Goal: Task Accomplishment & Management: Manage account settings

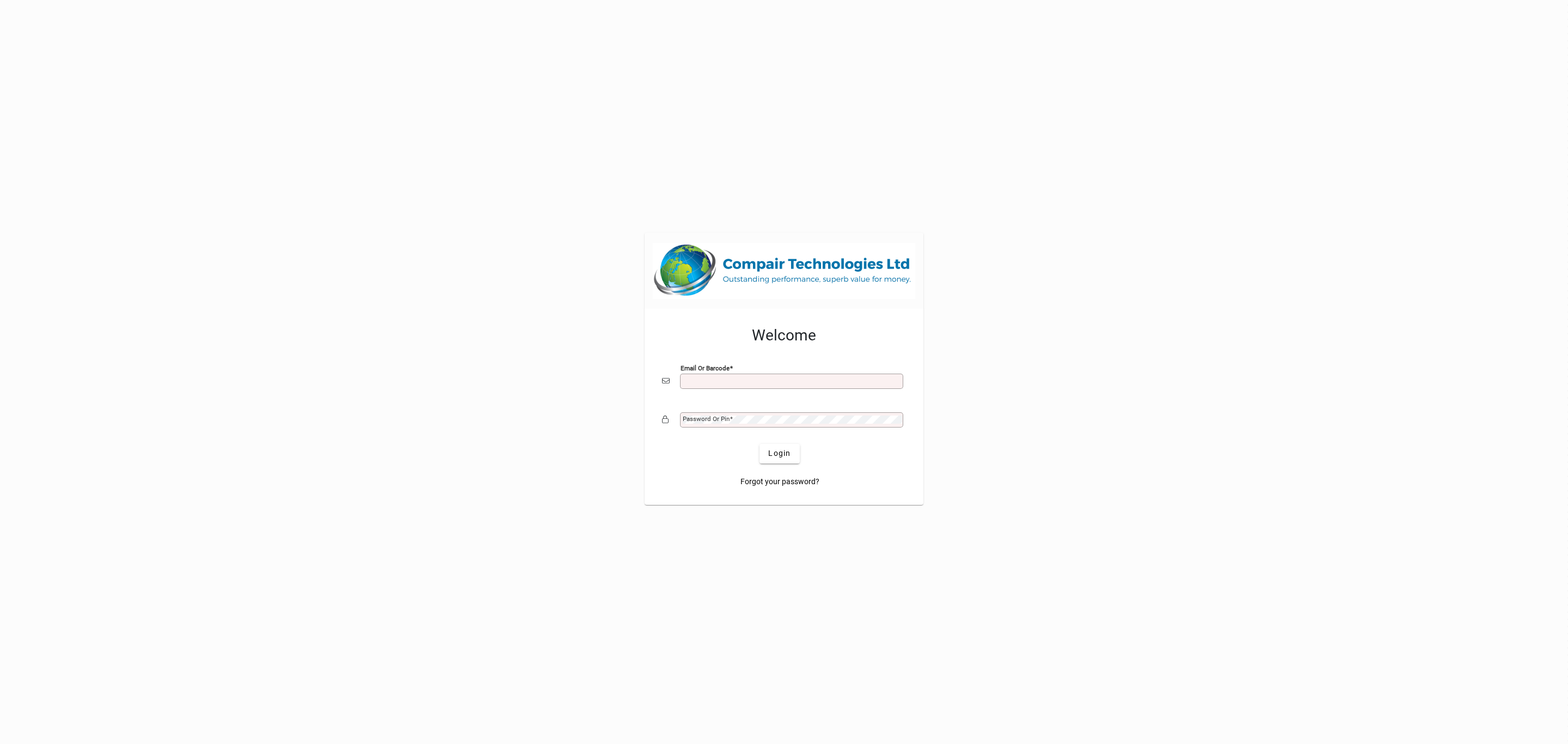
click at [787, 377] on input "Email or Barcode" at bounding box center [793, 381] width 220 height 9
type input "**********"
click at [759, 443] on button "Login" at bounding box center [779, 453] width 40 height 20
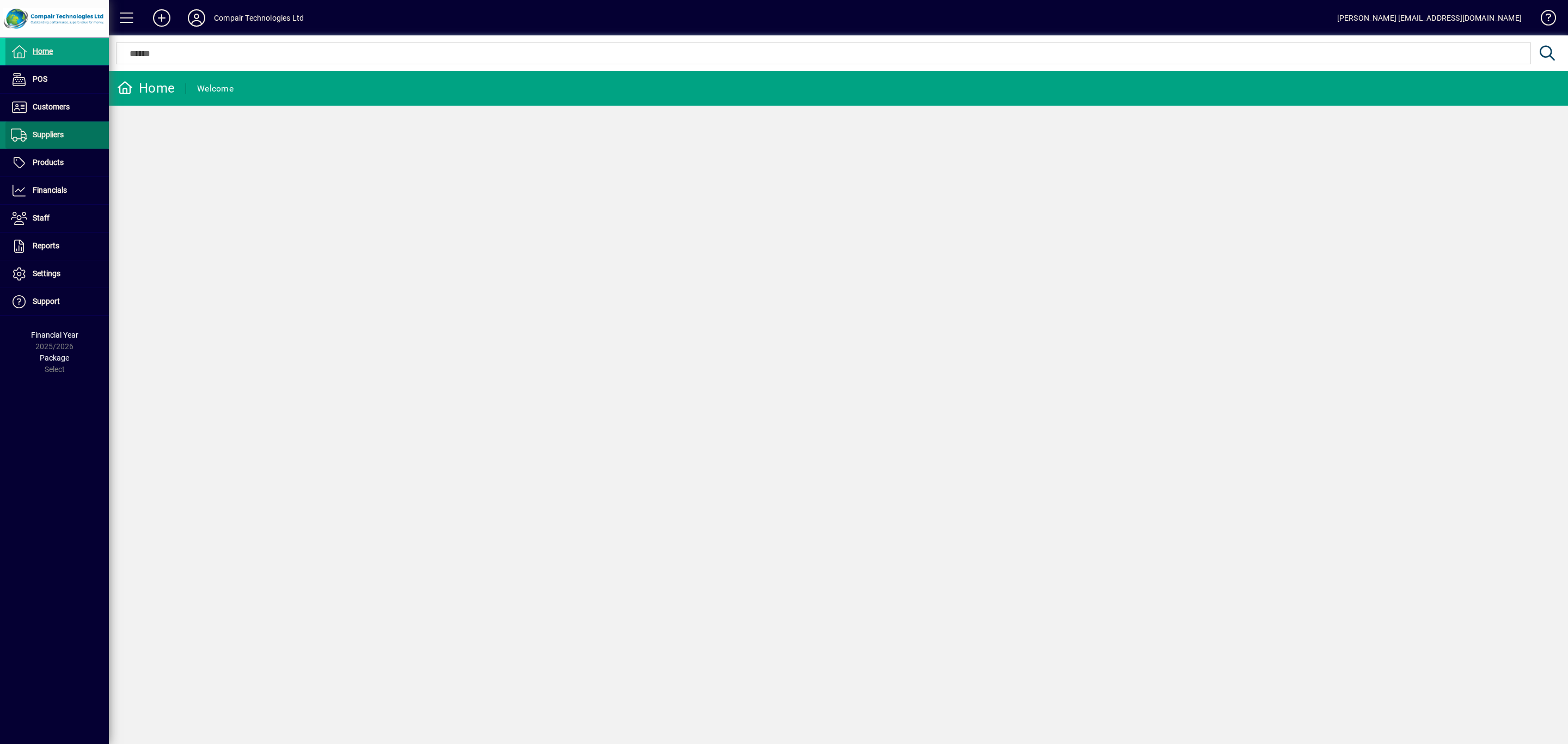
click at [56, 132] on span "Suppliers" at bounding box center [48, 135] width 31 height 9
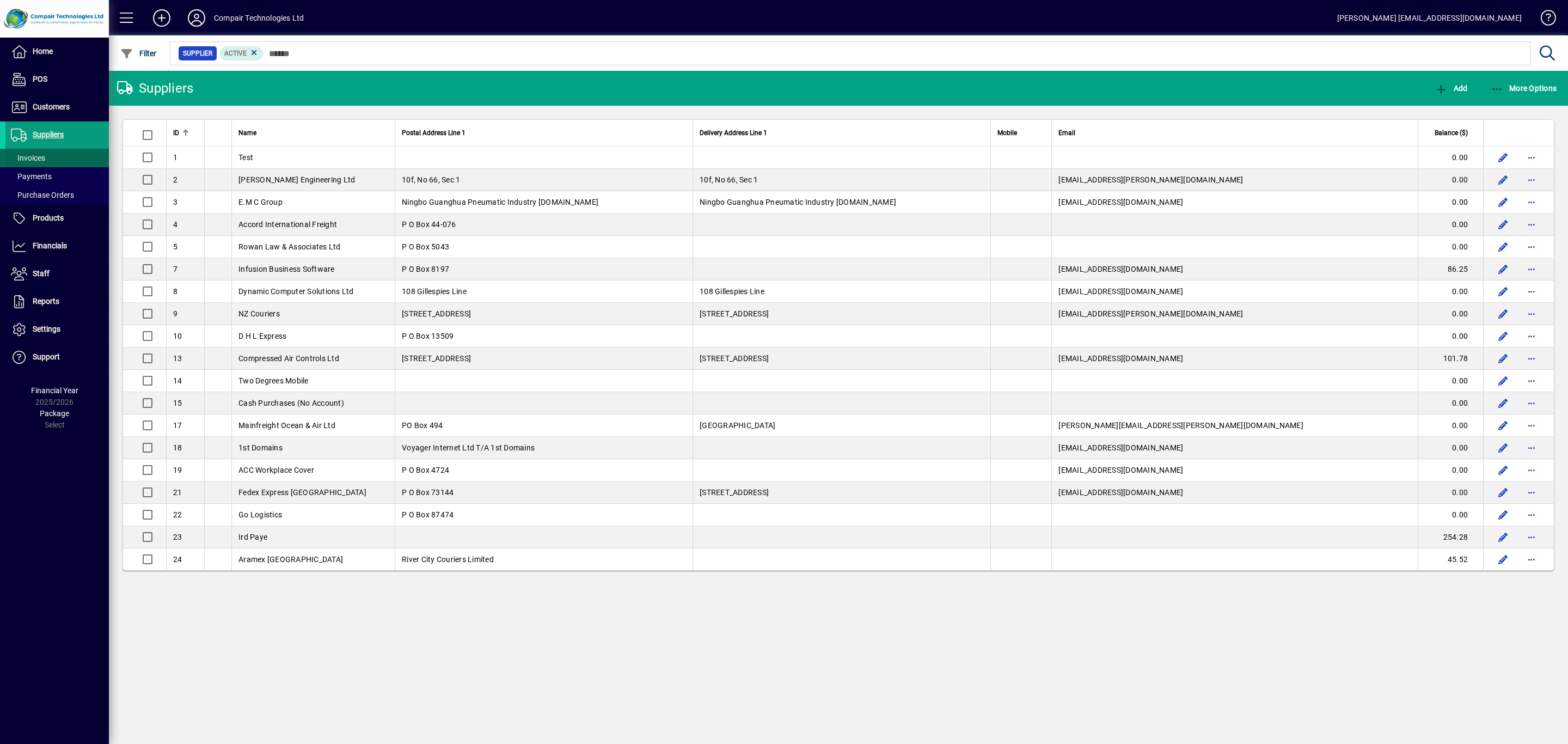
click at [49, 155] on span at bounding box center [57, 158] width 104 height 26
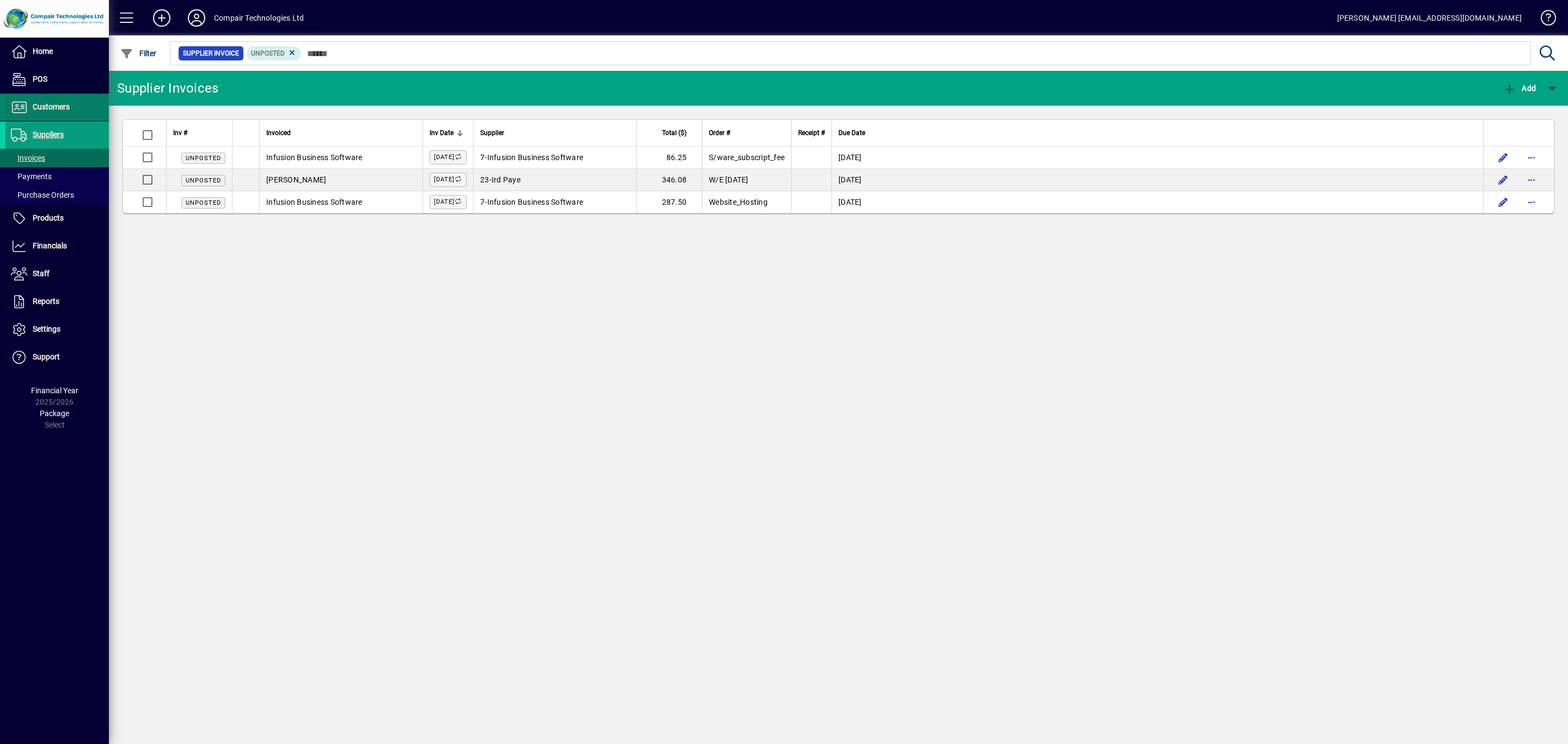
click at [57, 103] on span "Customers" at bounding box center [51, 107] width 37 height 9
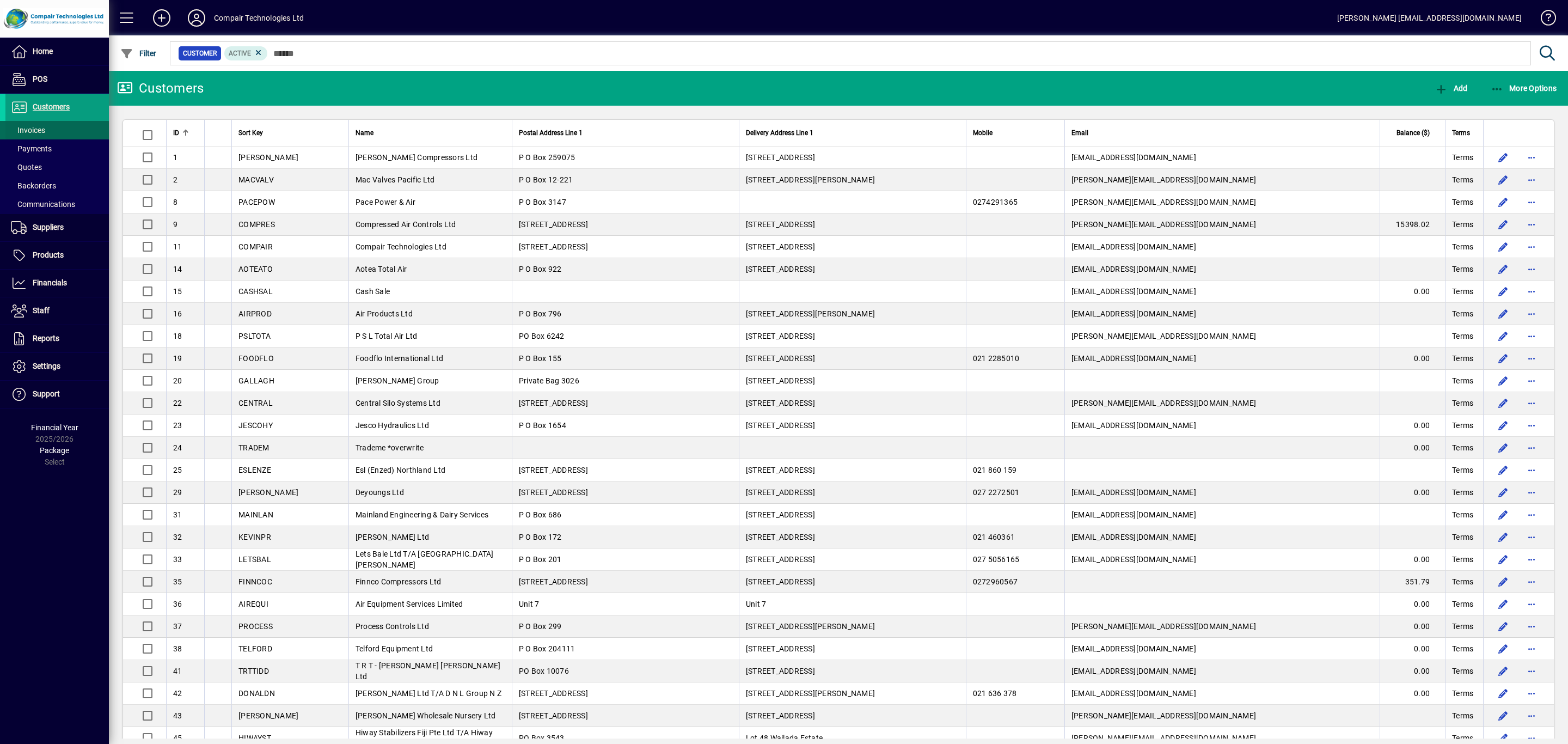
click at [50, 128] on span at bounding box center [57, 130] width 104 height 26
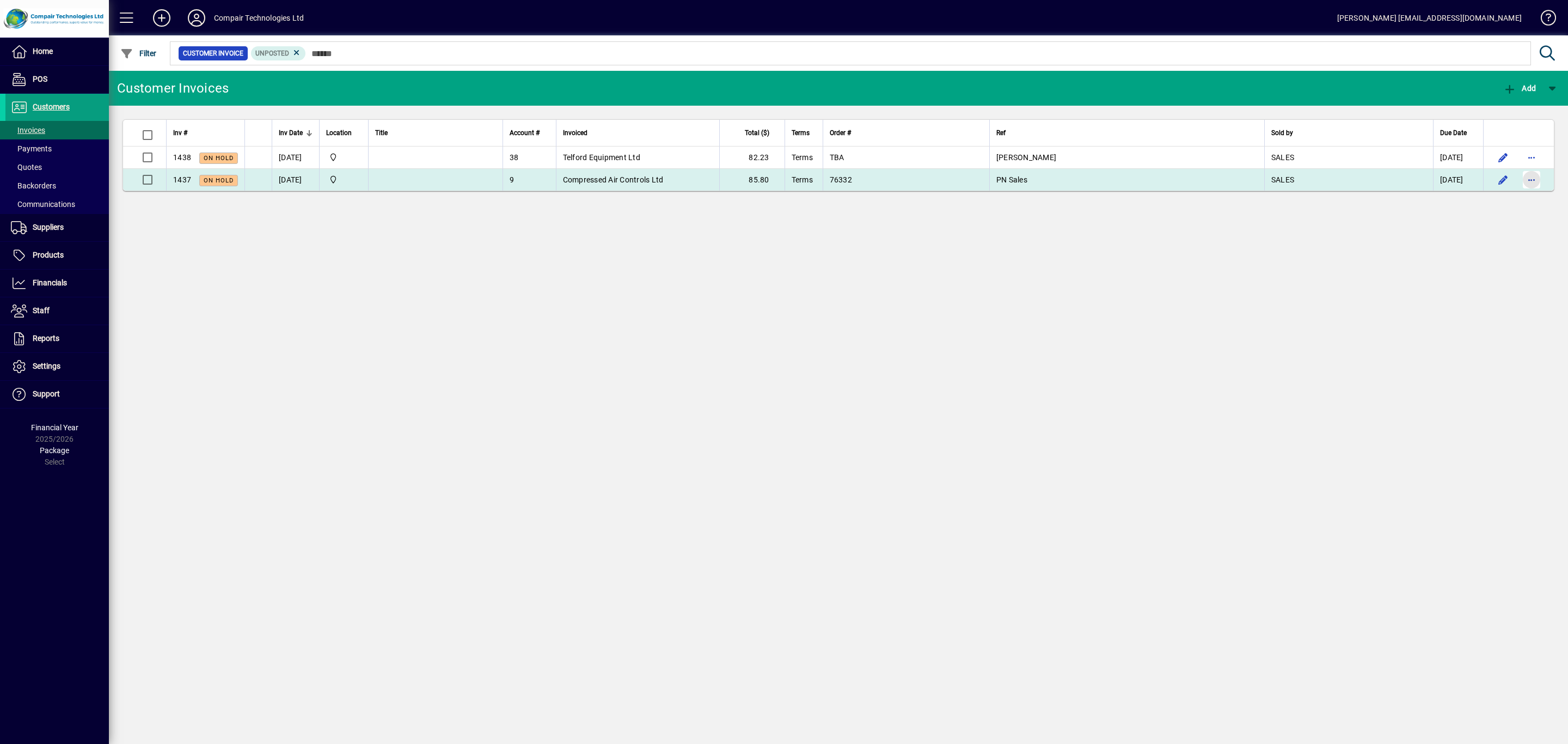
click at [1542, 182] on span "button" at bounding box center [1531, 179] width 26 height 26
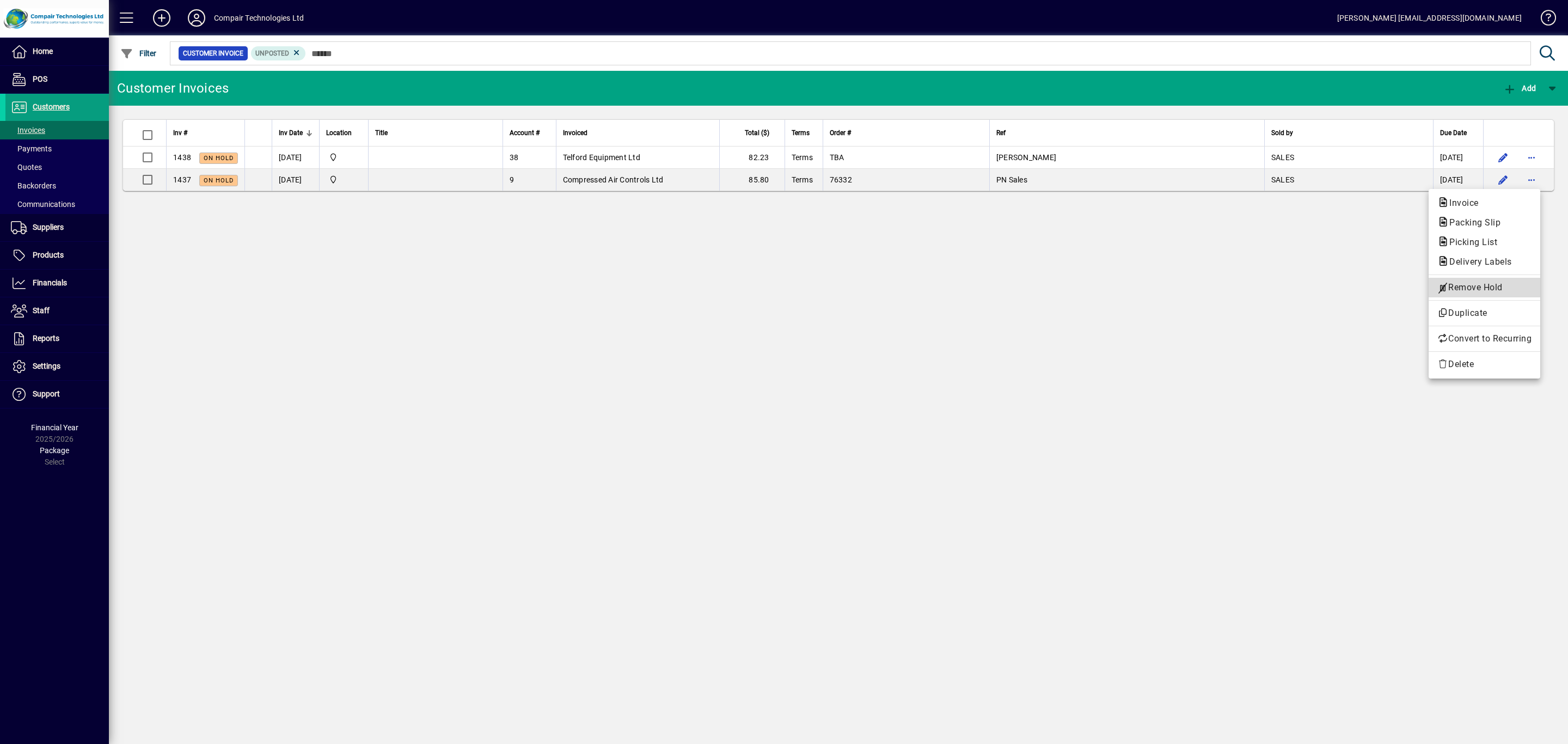
click at [1491, 283] on span "Remove Hold" at bounding box center [1484, 287] width 94 height 13
click at [1487, 92] on span "button" at bounding box center [1489, 88] width 26 height 26
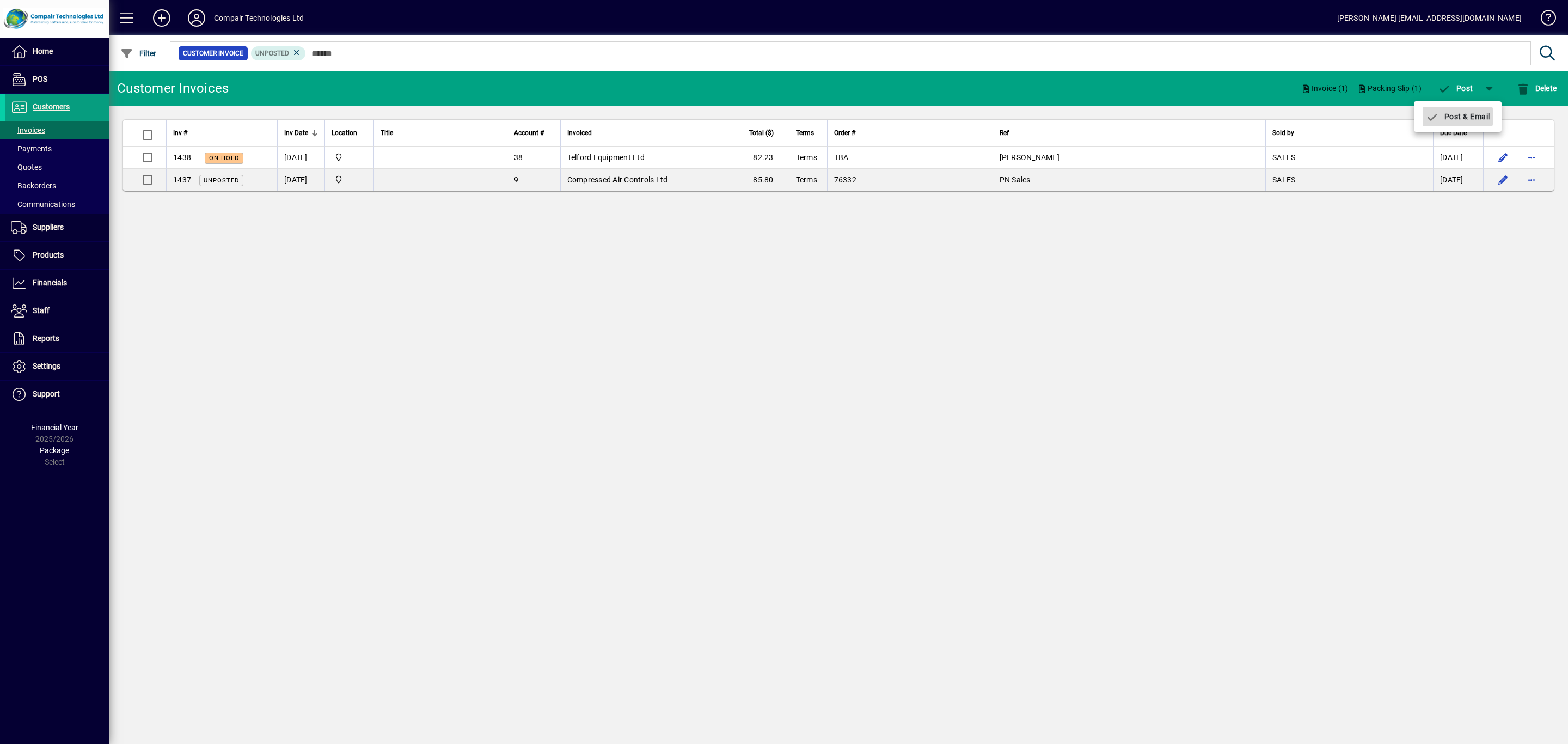
click at [1478, 113] on span "P ost & Email" at bounding box center [1458, 117] width 65 height 9
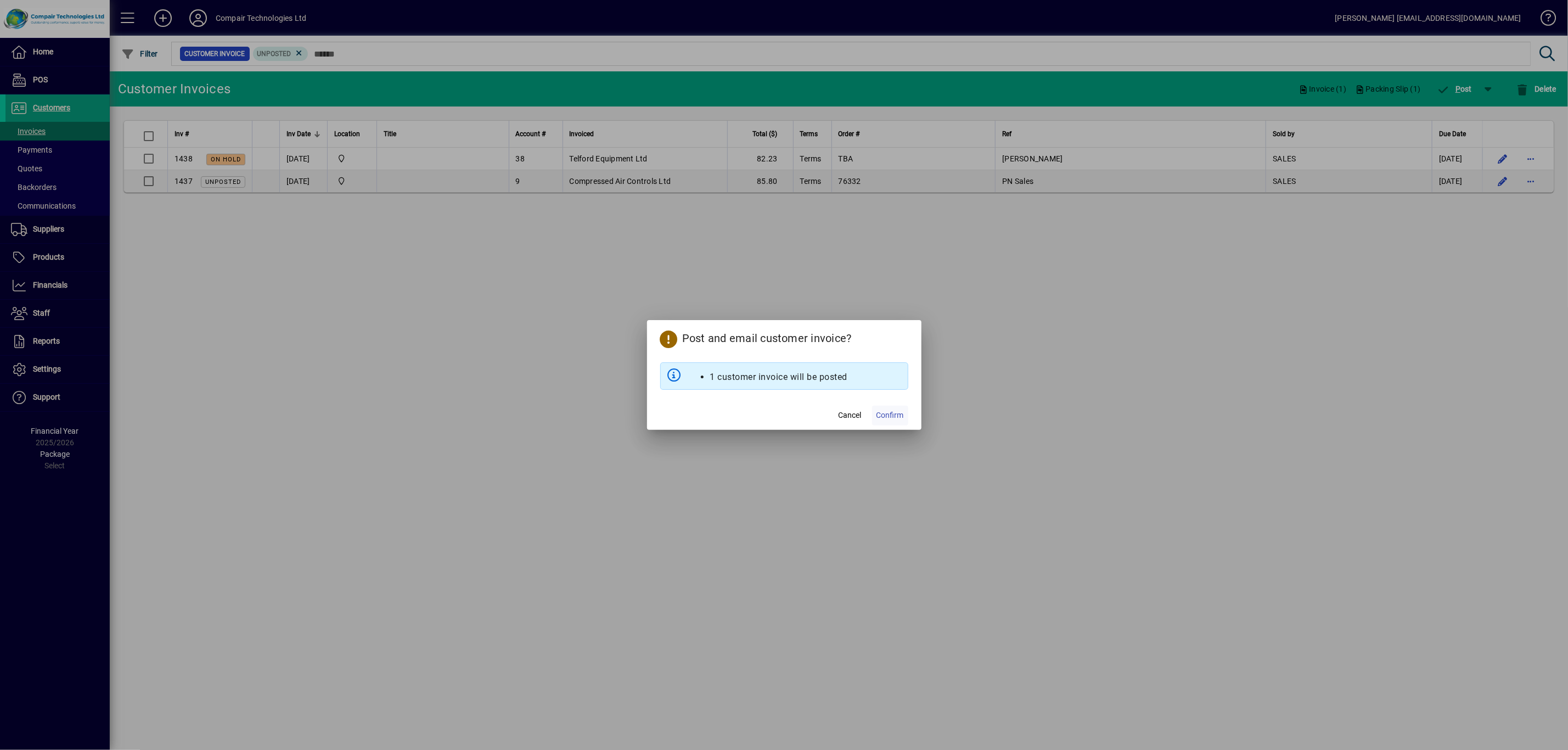
click at [895, 416] on span "Confirm" at bounding box center [890, 415] width 28 height 12
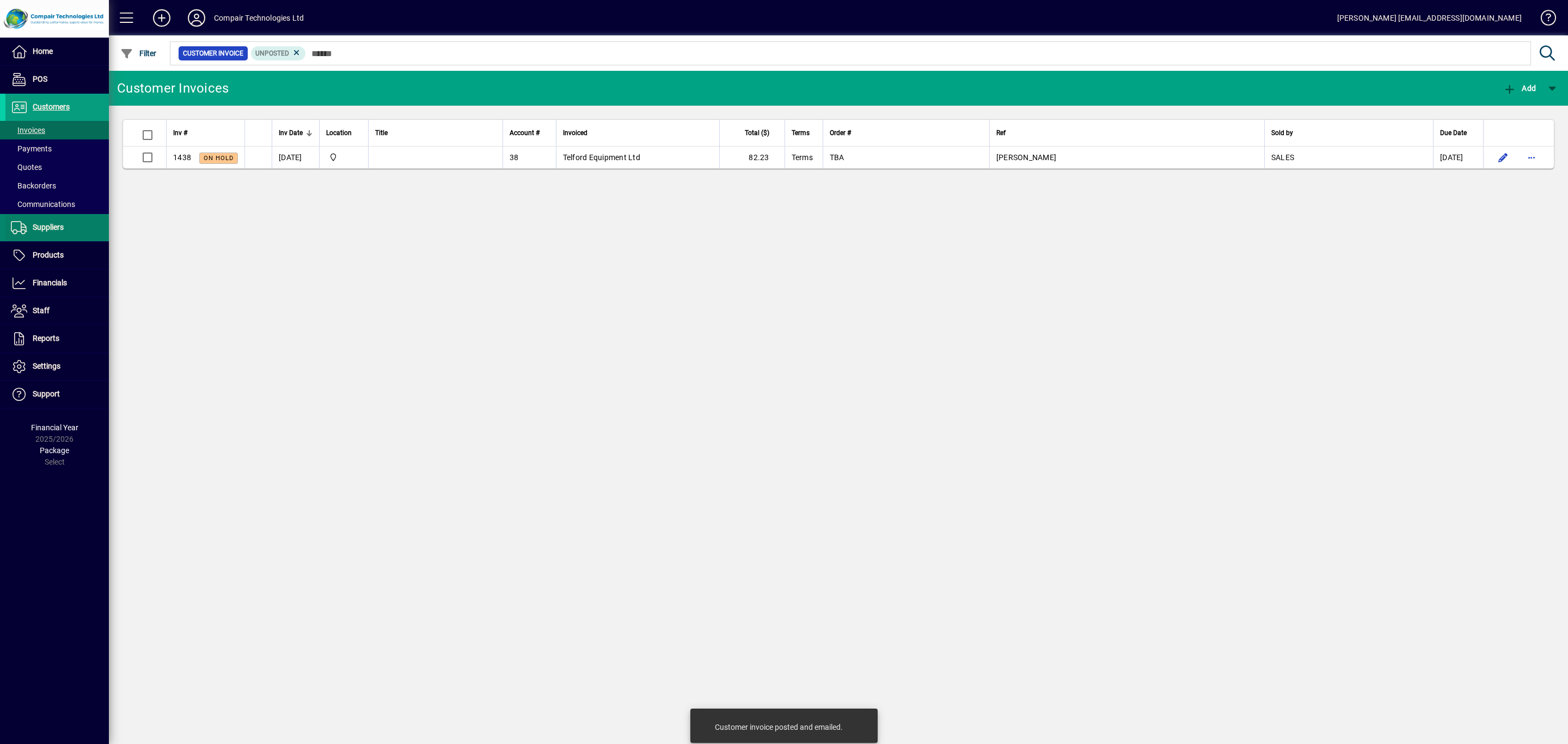
click at [55, 227] on span "Suppliers" at bounding box center [48, 227] width 31 height 9
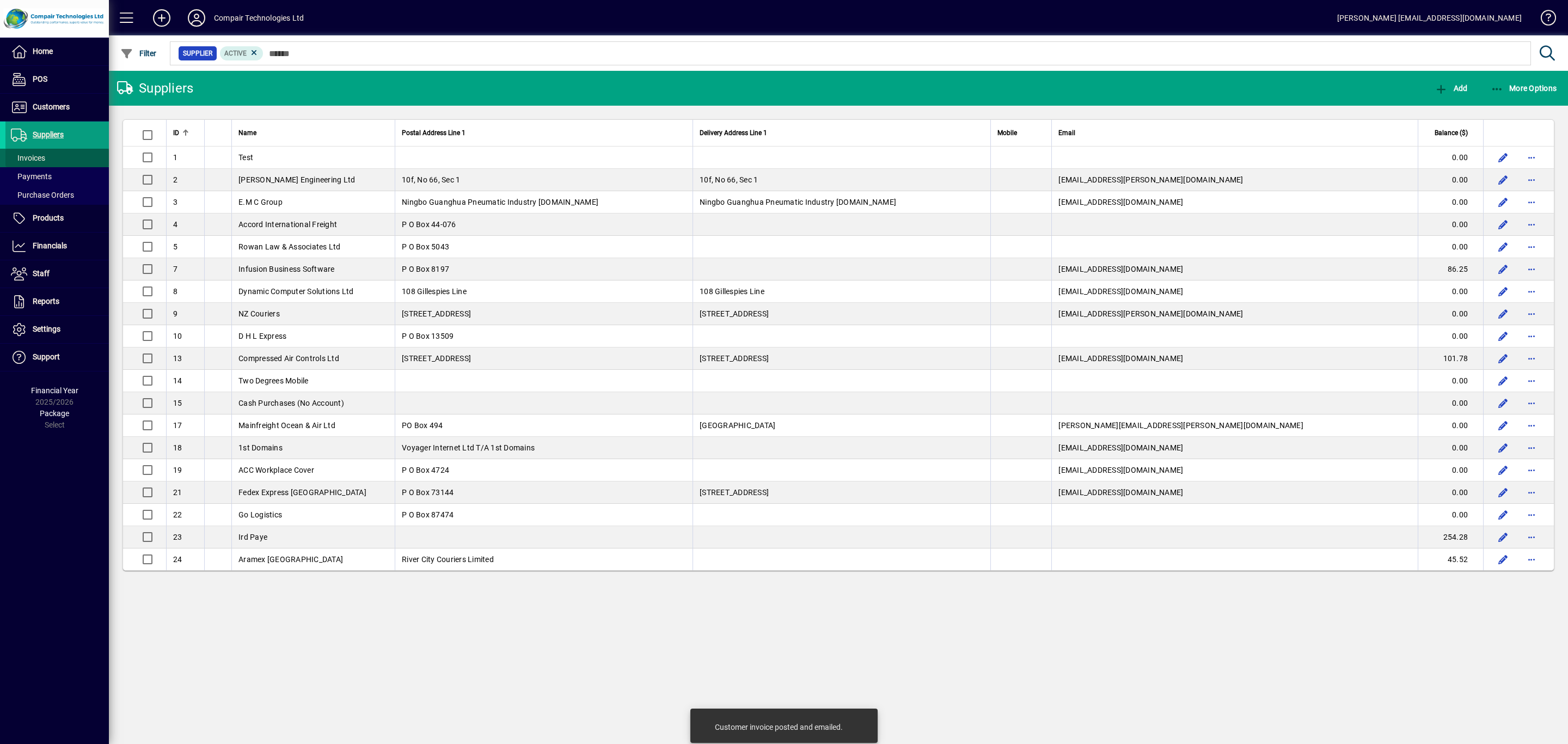
click at [54, 161] on span at bounding box center [57, 158] width 104 height 26
